Goal: Find specific page/section: Find specific page/section

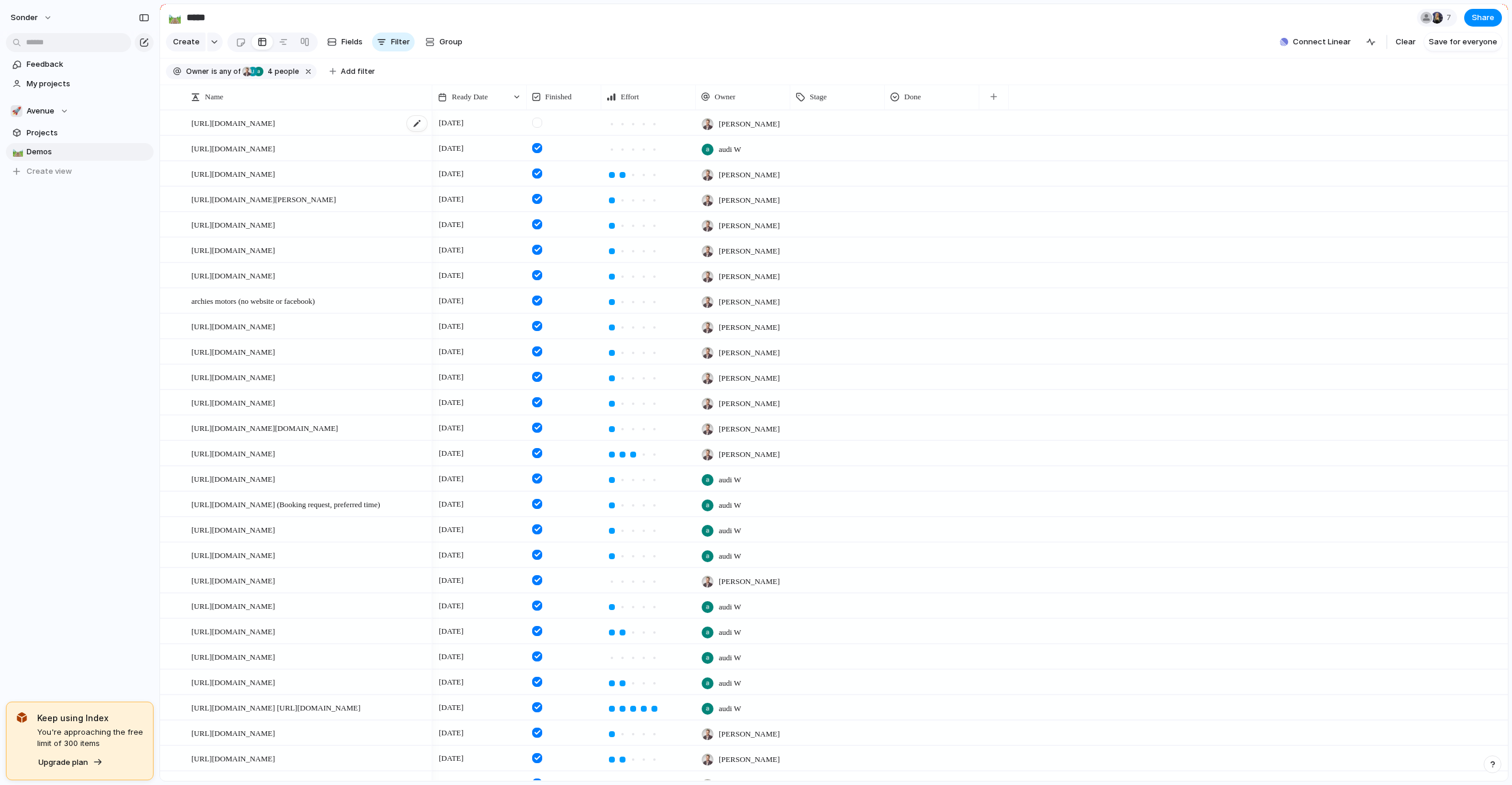
click at [294, 112] on div "[URL][DOMAIN_NAME]" at bounding box center [309, 123] width 237 height 24
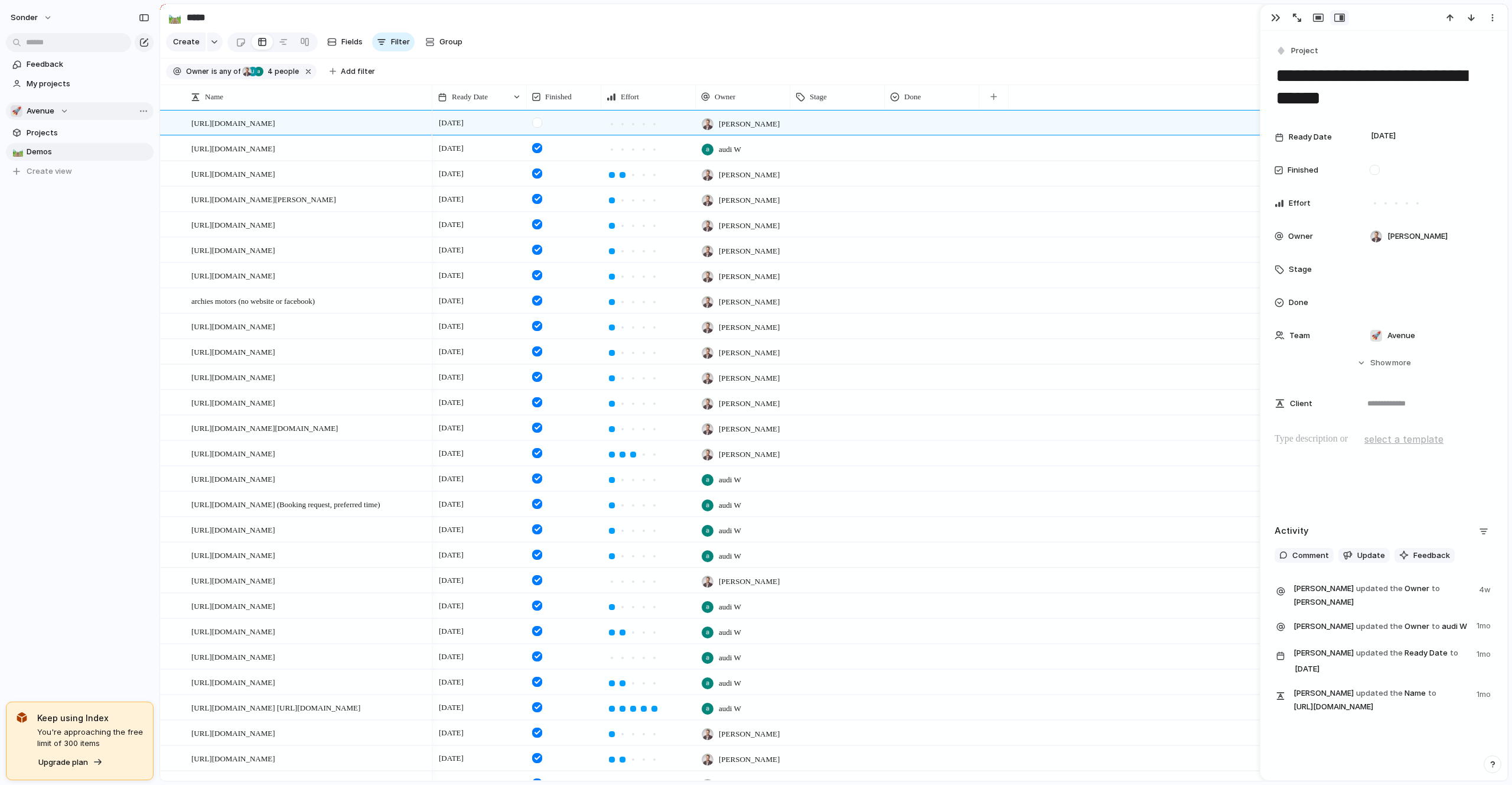
click at [47, 115] on span "Avenue" at bounding box center [40, 111] width 28 height 12
click at [58, 160] on span "Audi's Board" at bounding box center [60, 159] width 47 height 12
